Goal: Communication & Community: Ask a question

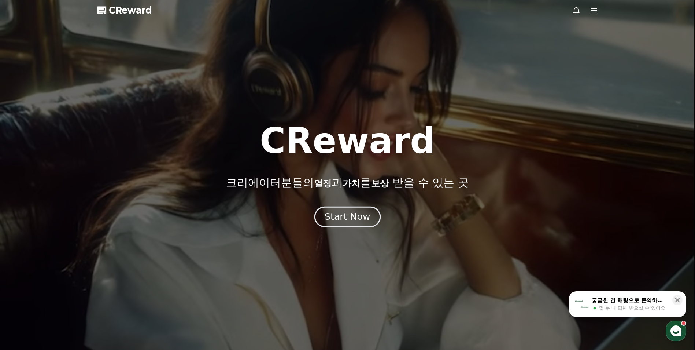
click at [349, 218] on div "Start Now" at bounding box center [347, 216] width 45 height 12
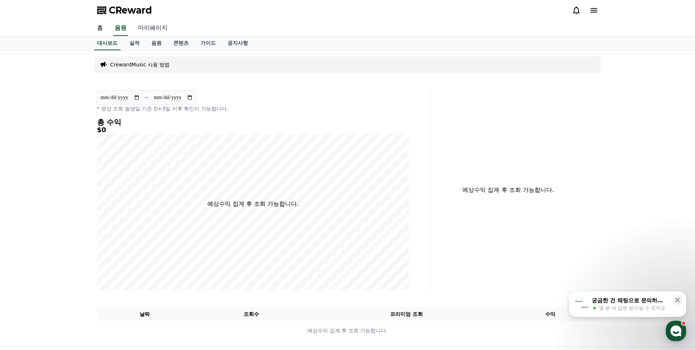
click at [158, 25] on link "마이페이지" at bounding box center [152, 28] width 41 height 15
select select "**********"
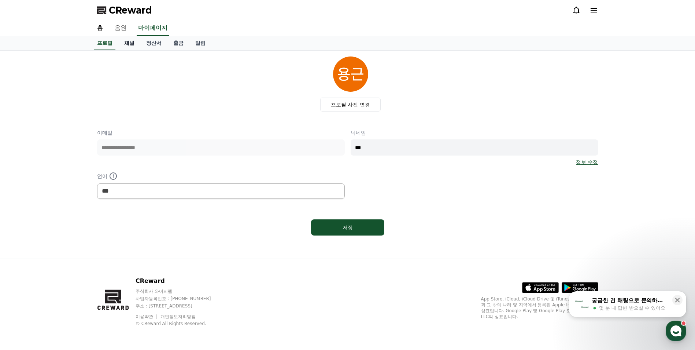
click at [132, 44] on link "채널" at bounding box center [129, 43] width 22 height 14
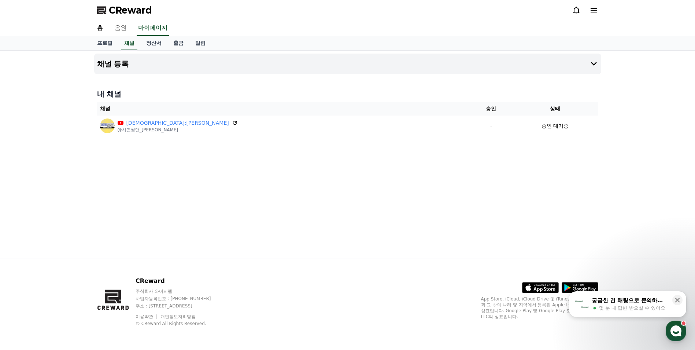
click at [636, 306] on span "몇 분 내 답변 받으실 수 있어요" at bounding box center [632, 308] width 66 height 7
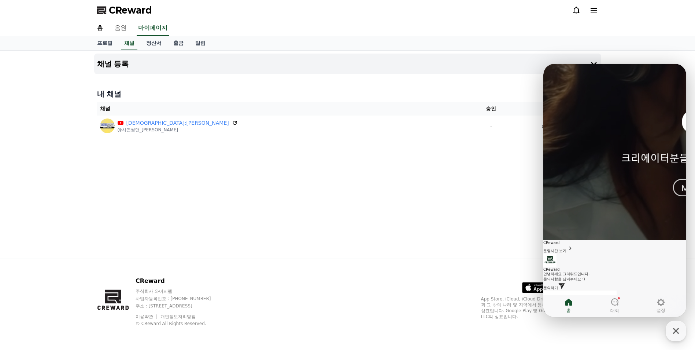
click at [566, 286] on link "문의하기" at bounding box center [555, 288] width 22 height 4
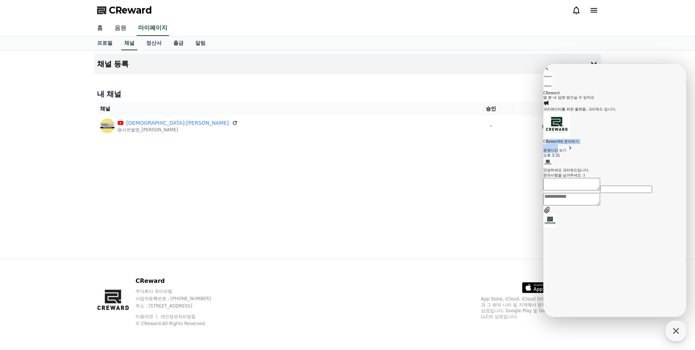
drag, startPoint x: 598, startPoint y: 152, endPoint x: 617, endPoint y: 163, distance: 21.5
click at [617, 153] on div "CReward에 문의하기 운영시간 보기" at bounding box center [615, 132] width 143 height 41
drag, startPoint x: 617, startPoint y: 163, endPoint x: 628, endPoint y: 240, distance: 77.9
click at [628, 178] on section "Message List 크리에이터를 위한 플랫폼, 크리워드 입니다. CReward에 문의하기 운영시간 보기 오후 3:31 A message s…" at bounding box center [615, 139] width 143 height 78
click at [581, 206] on div "Messenger Input Textarea" at bounding box center [615, 199] width 143 height 13
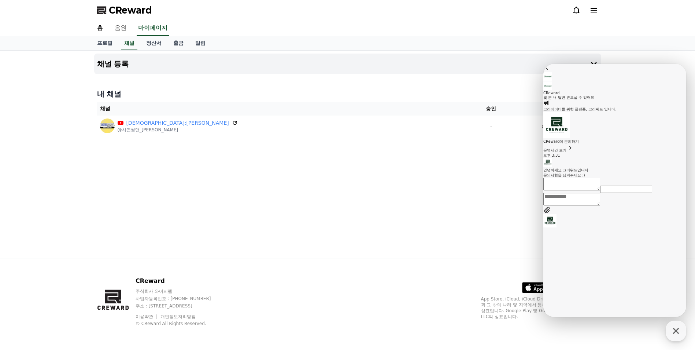
click at [581, 205] on textarea "Messenger Input Textarea" at bounding box center [572, 199] width 57 height 12
type textarea "*"
type textarea "**********"
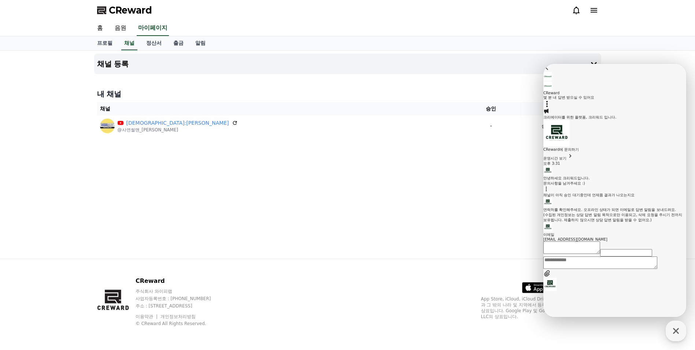
scroll to position [57, 0]
click at [528, 202] on div "채널 등록 내 채널 채널 승인 상태 사연썰:[PERSON_NAME] @사연썰맨_[PERSON_NAME] - 승인 대기중" at bounding box center [347, 155] width 513 height 208
click at [551, 100] on icon at bounding box center [547, 103] width 7 height 7
click at [571, 330] on button "상담 나가기" at bounding box center [558, 335] width 28 height 10
click at [562, 327] on span "나가기" at bounding box center [556, 329] width 11 height 4
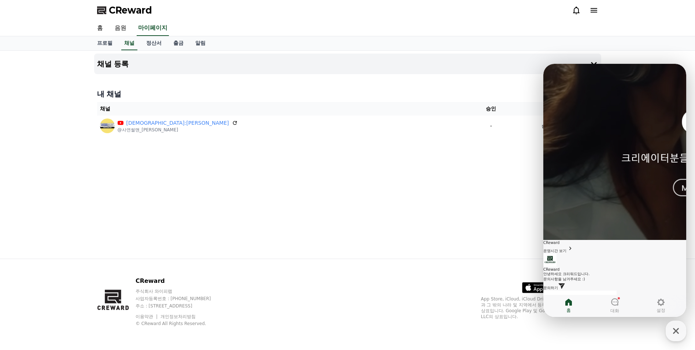
click at [462, 206] on div "채널 등록 내 채널 채널 승인 상태 사연썰:[PERSON_NAME] @사연썰맨_[PERSON_NAME] - 승인 대기중" at bounding box center [347, 155] width 513 height 208
click at [678, 338] on div "button" at bounding box center [676, 330] width 21 height 21
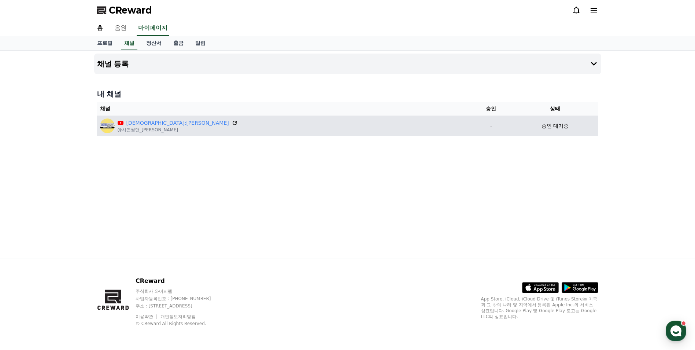
click at [232, 124] on icon at bounding box center [235, 123] width 7 height 7
